Goal: Information Seeking & Learning: Find specific fact

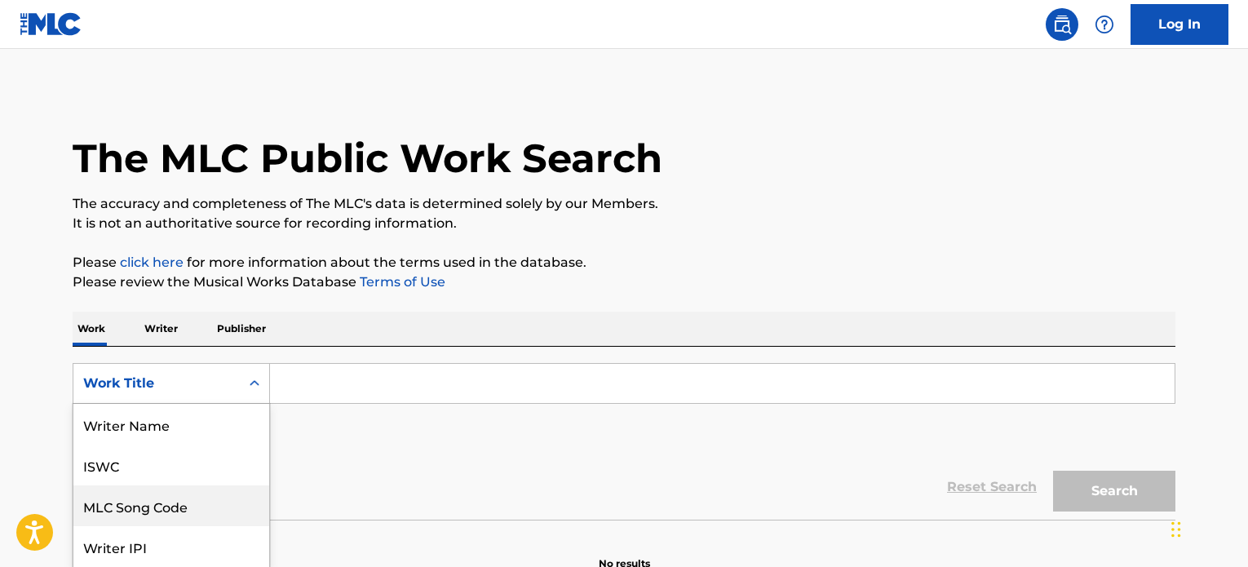
click at [171, 399] on div "8 results available. Use Up and Down to choose options, press Enter to select t…" at bounding box center [171, 383] width 197 height 41
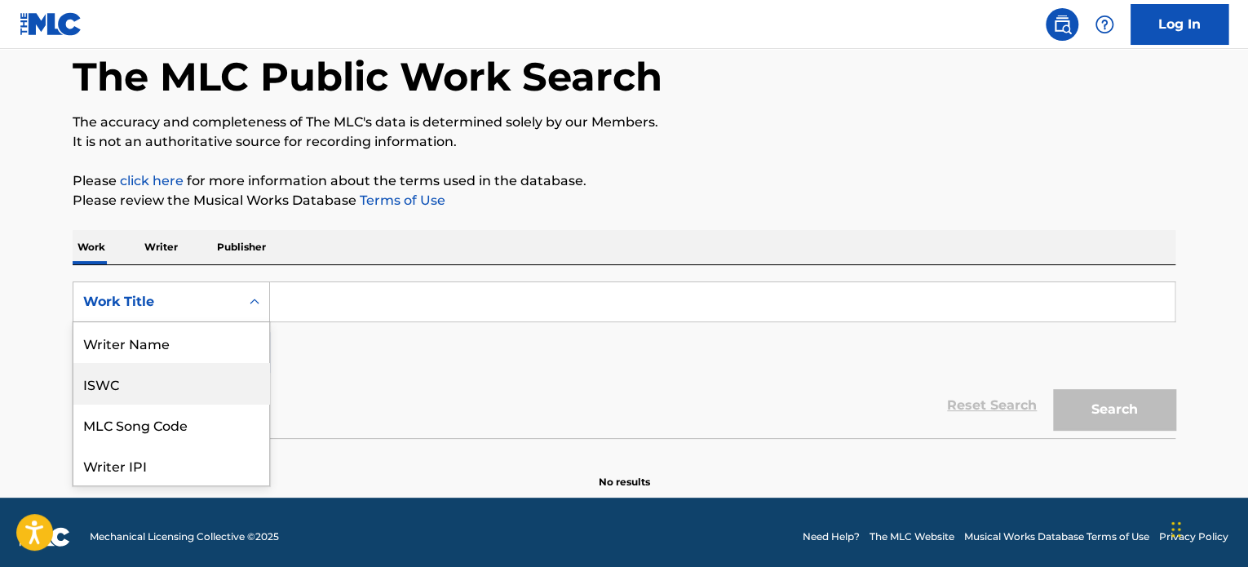
drag, startPoint x: 149, startPoint y: 384, endPoint x: 274, endPoint y: 326, distance: 138.7
click at [148, 384] on div "ISWC" at bounding box center [171, 383] width 196 height 41
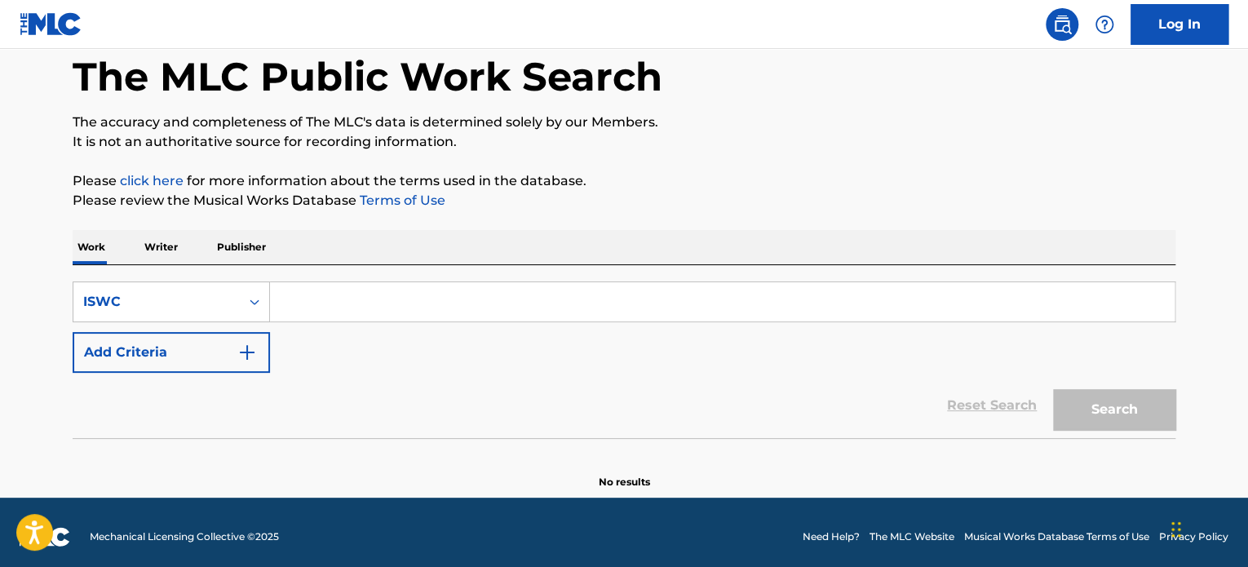
click at [355, 312] on input "Search Form" at bounding box center [722, 301] width 905 height 39
paste input "T9318167258"
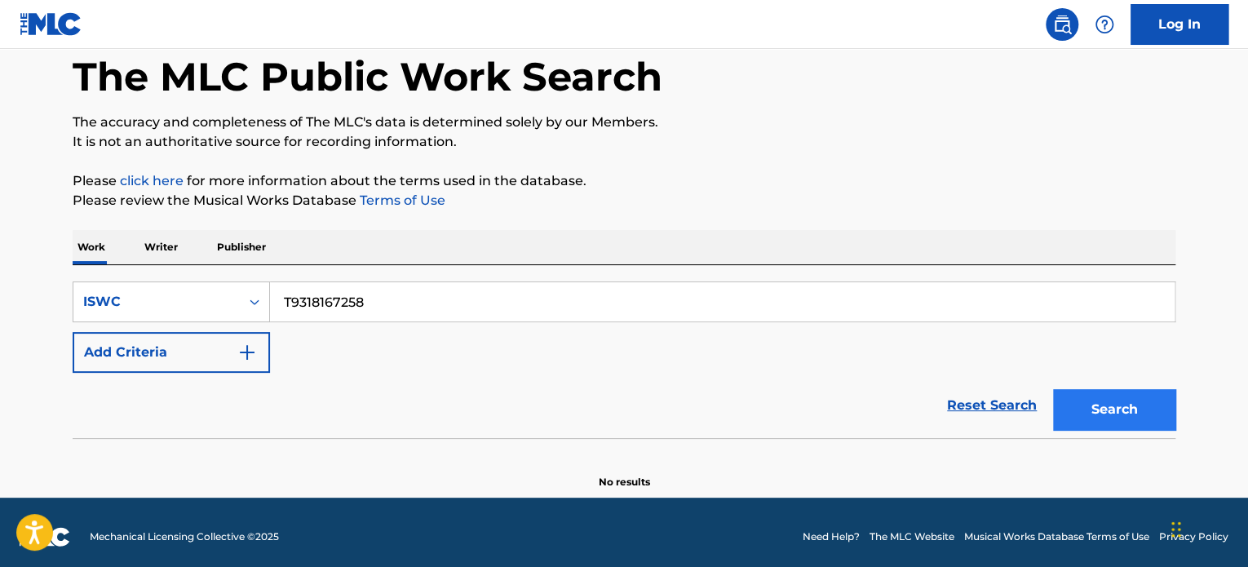
type input "T9318167258"
click at [1110, 405] on button "Search" at bounding box center [1114, 409] width 122 height 41
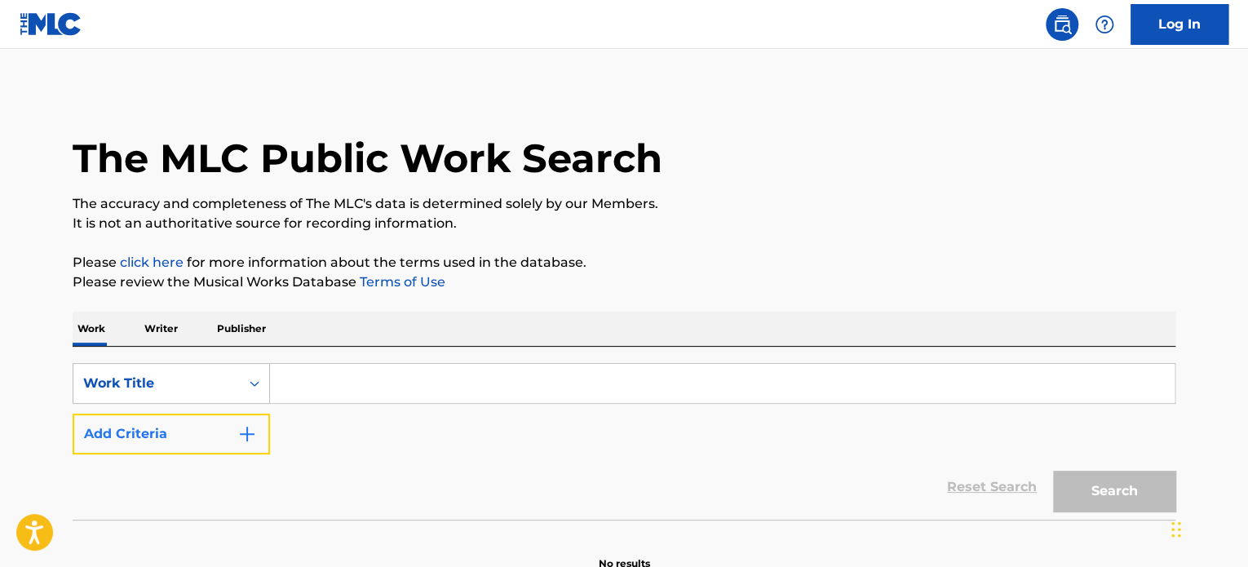
click at [221, 438] on button "Add Criteria" at bounding box center [171, 434] width 197 height 41
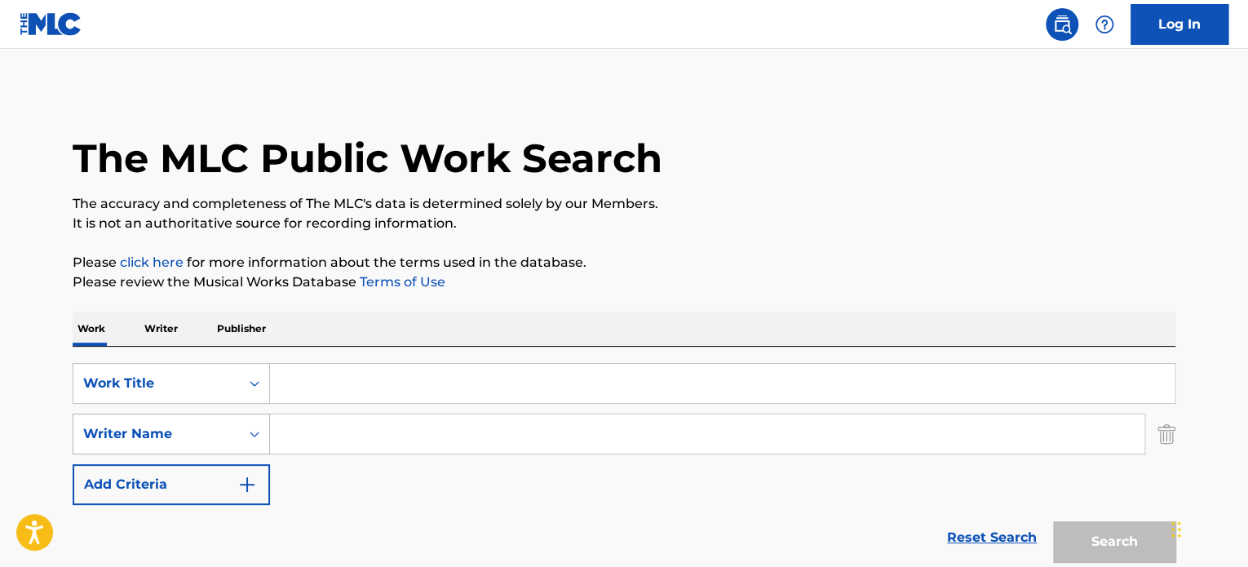
click at [189, 438] on div "Writer Name" at bounding box center [156, 434] width 147 height 20
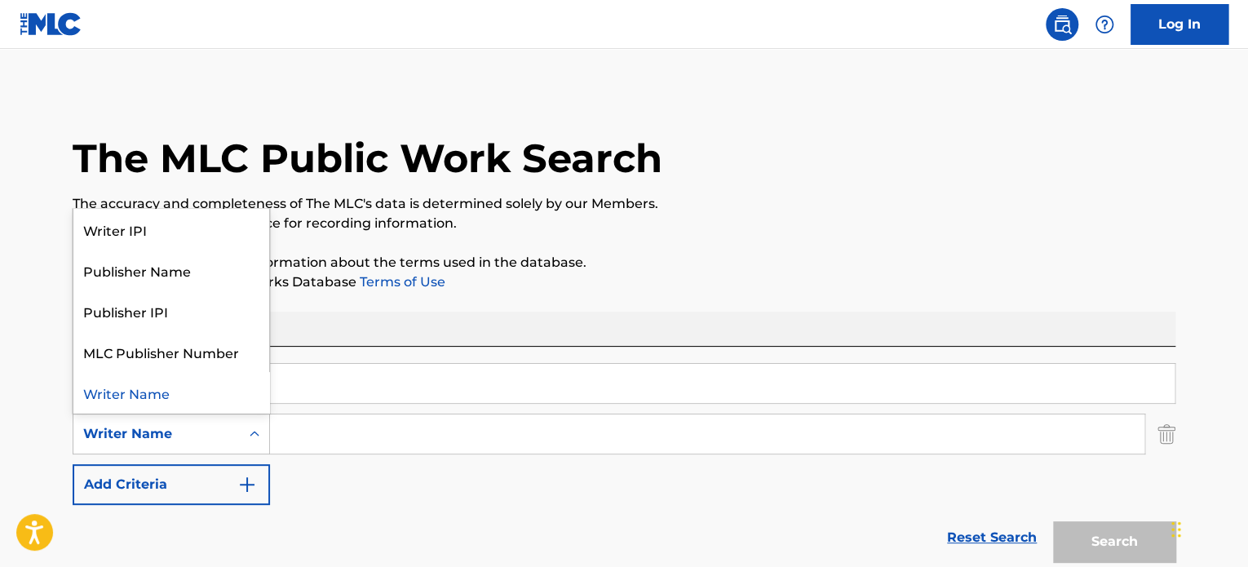
click at [299, 430] on input "Search Form" at bounding box center [707, 434] width 875 height 39
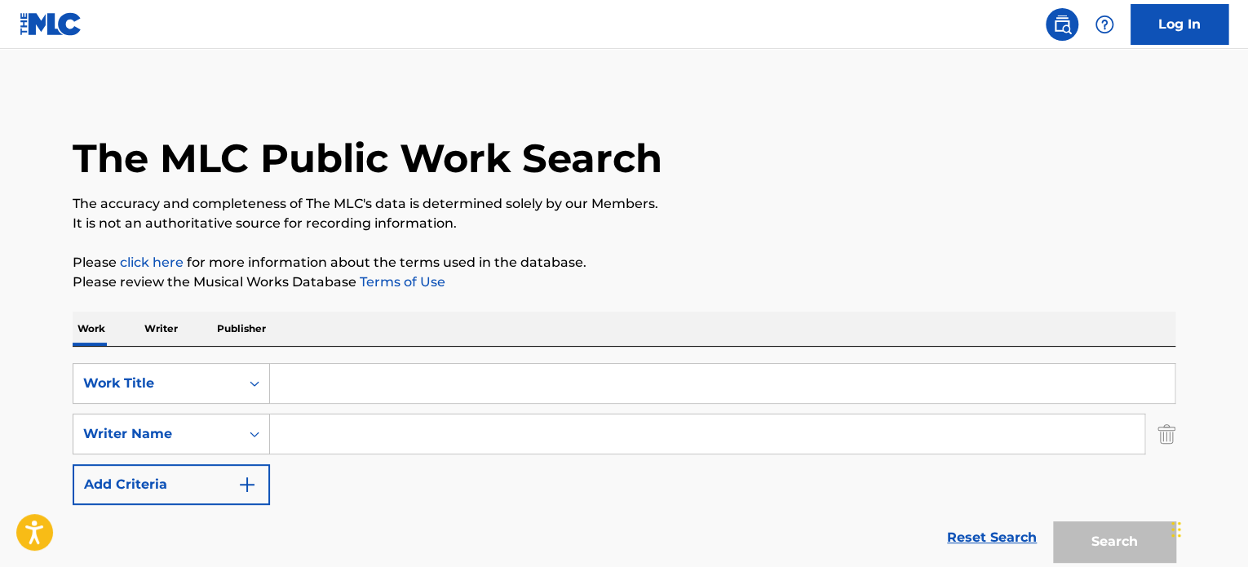
paste input "JOONG"
type input "JOONG"
click at [400, 391] on input "Search Form" at bounding box center [722, 383] width 905 height 39
click at [320, 380] on input "Search Form" at bounding box center [722, 383] width 905 height 39
paste input "THANK U"
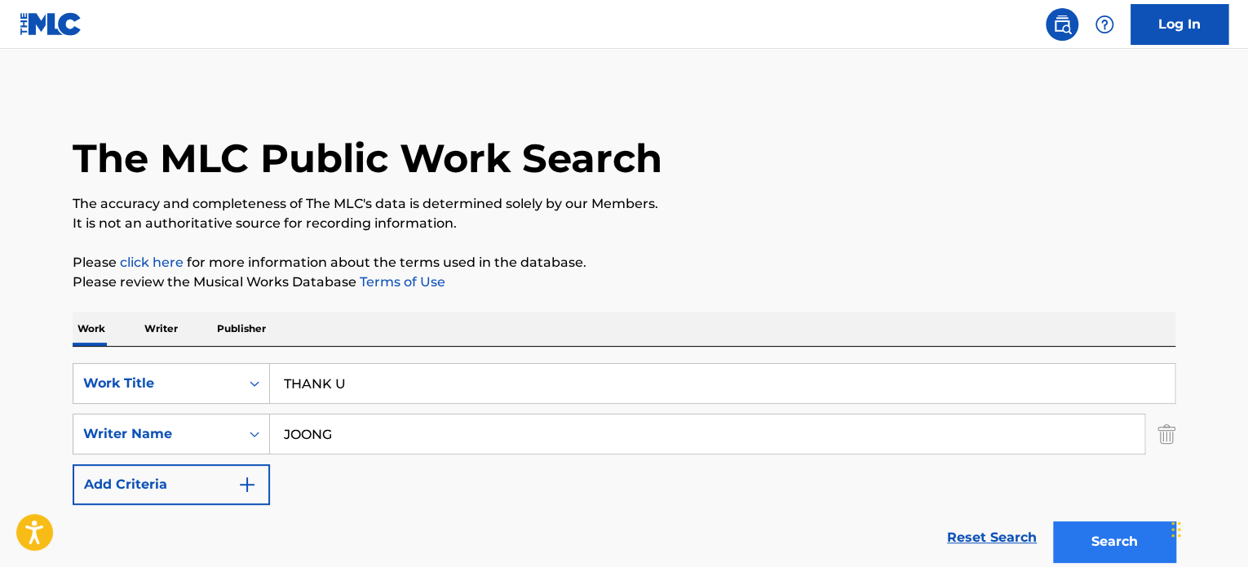
type input "THANK U"
click at [1111, 540] on button "Search" at bounding box center [1114, 541] width 122 height 41
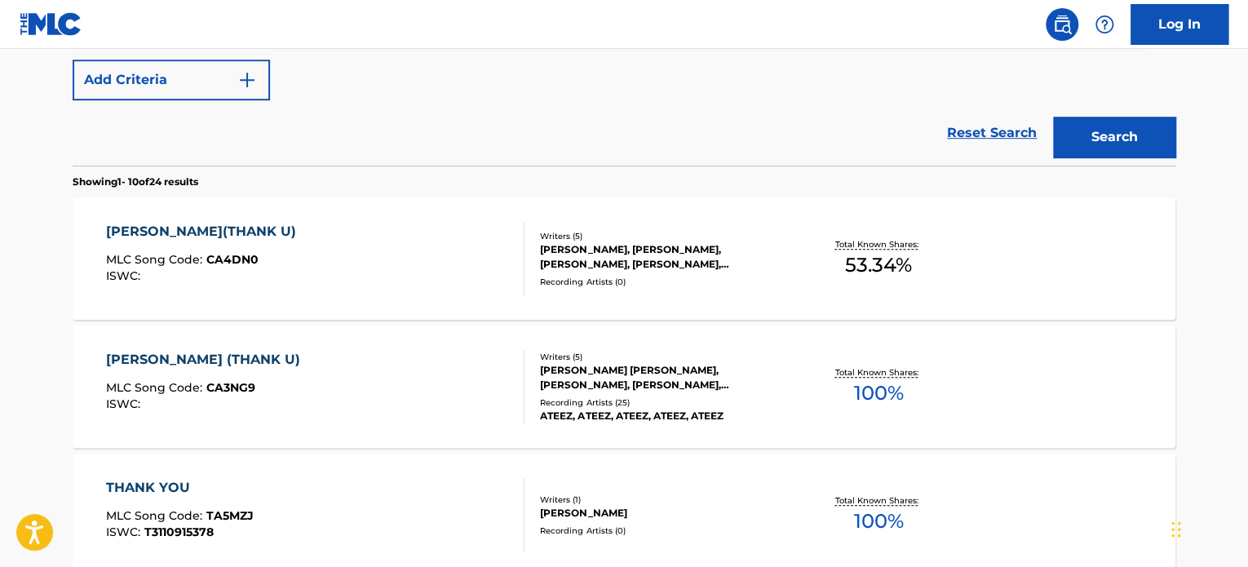
scroll to position [408, 0]
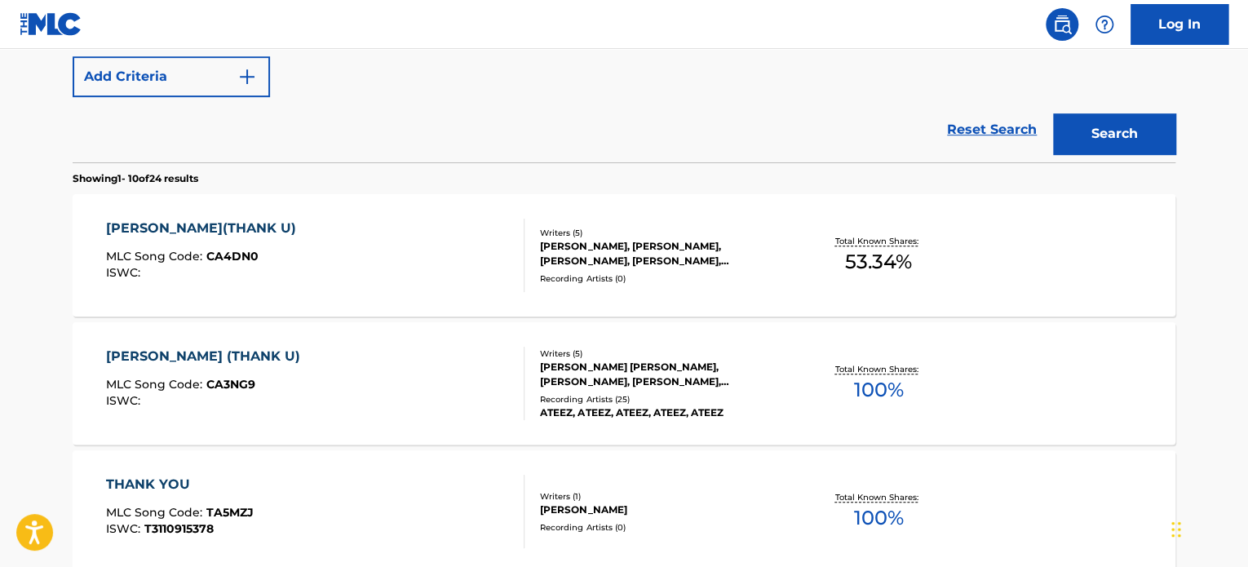
click at [403, 250] on div "CHIN GU(THANK U) MLC Song Code : CA4DN0 ISWC :" at bounding box center [315, 255] width 419 height 73
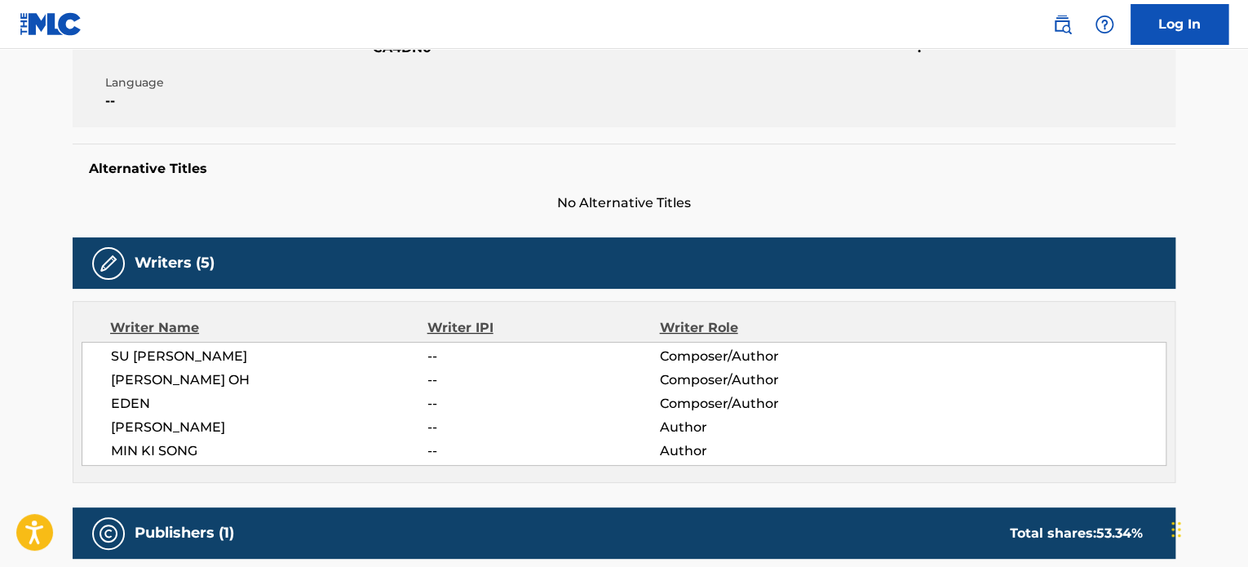
scroll to position [408, 0]
